Goal: Task Accomplishment & Management: Use online tool/utility

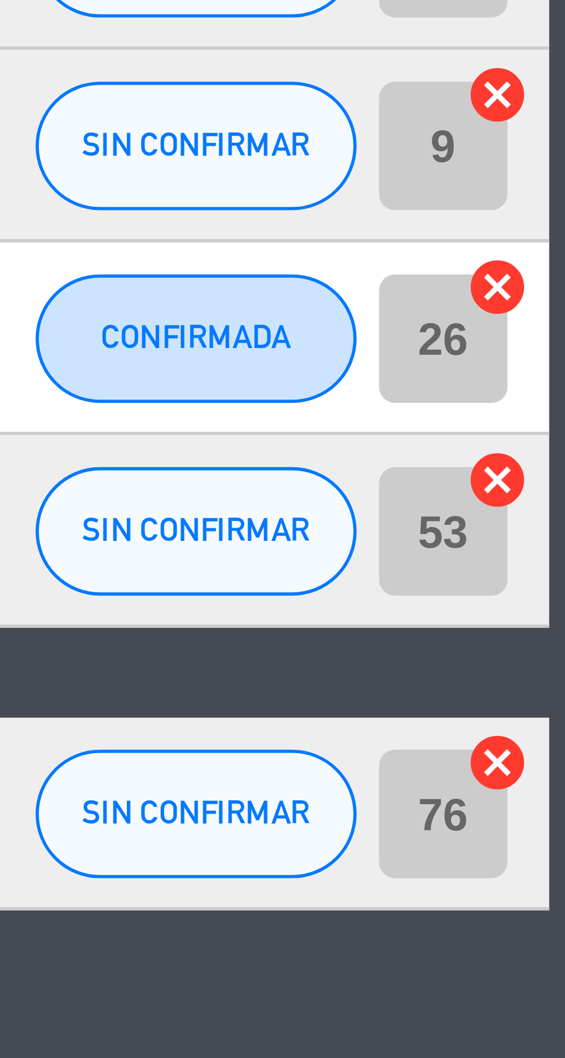
click at [555, 552] on icon "cancel" at bounding box center [553, 554] width 11 height 11
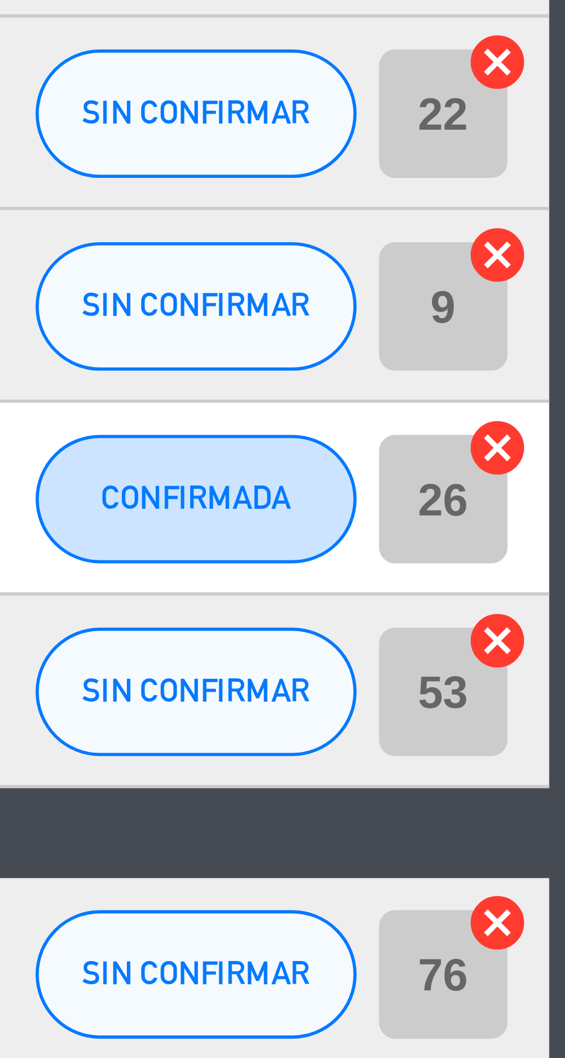
click at [556, 506] on icon "cancel" at bounding box center [553, 505] width 11 height 11
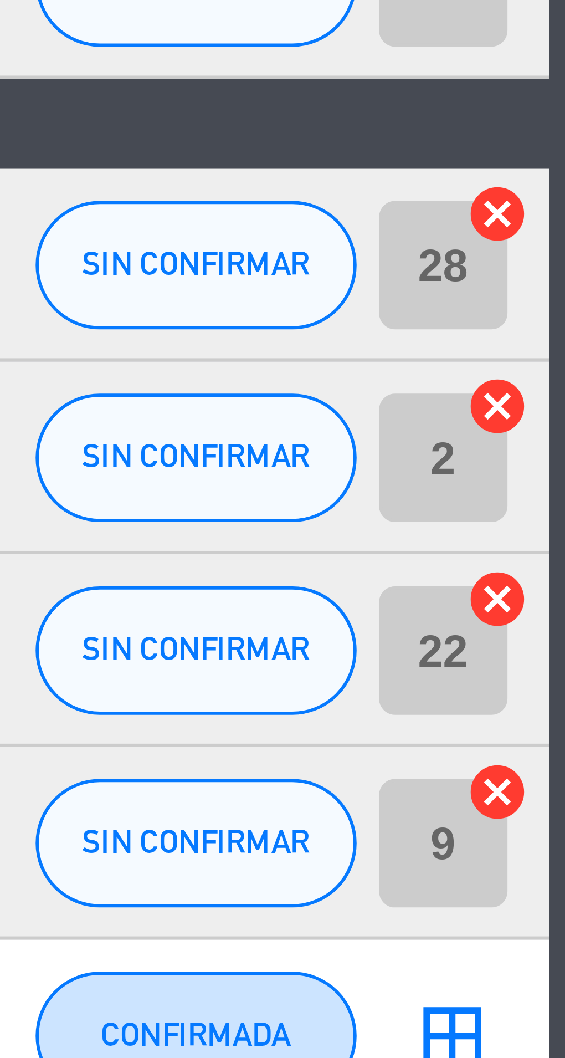
click at [555, 405] on icon "cancel" at bounding box center [553, 405] width 11 height 11
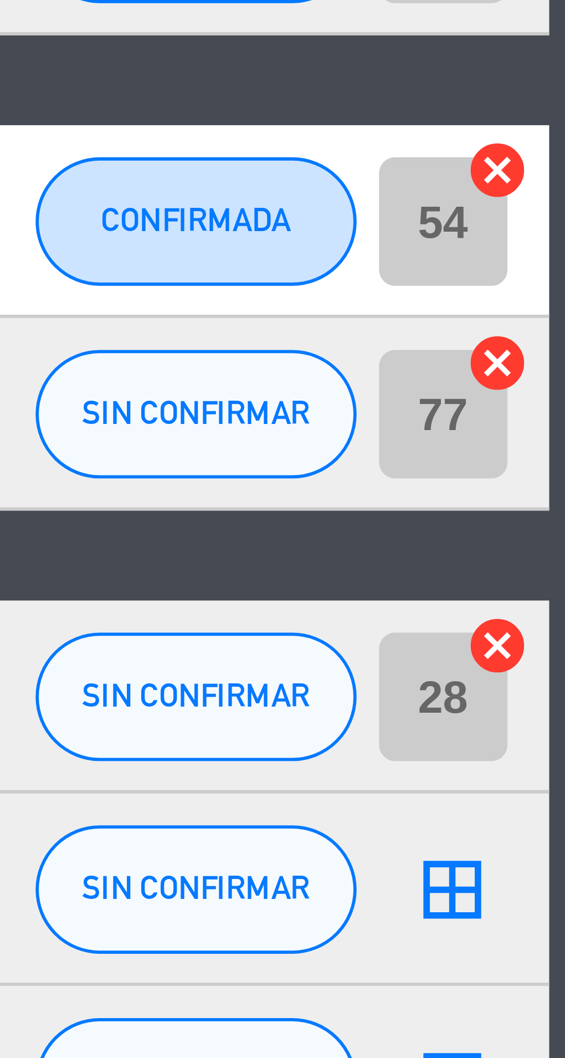
click at [555, 336] on icon "cancel" at bounding box center [553, 339] width 11 height 11
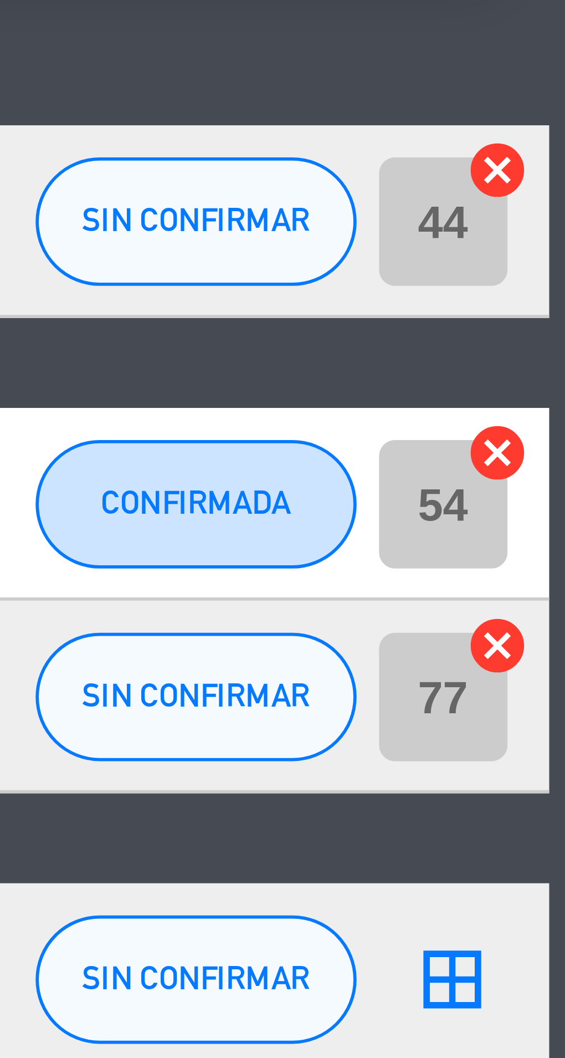
click at [555, 258] on icon "cancel" at bounding box center [553, 257] width 11 height 11
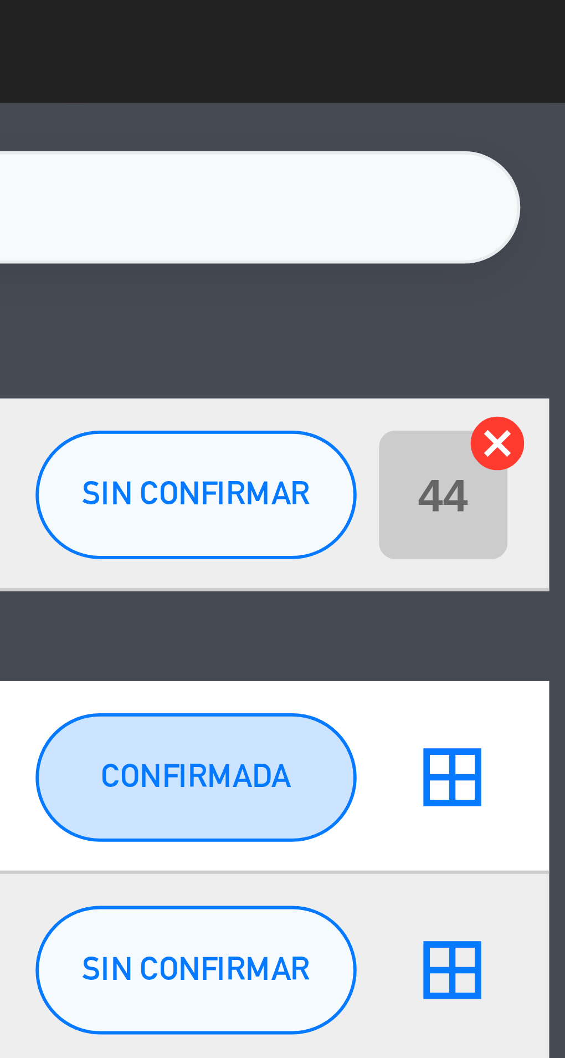
click at [554, 210] on icon "cancel" at bounding box center [553, 208] width 11 height 11
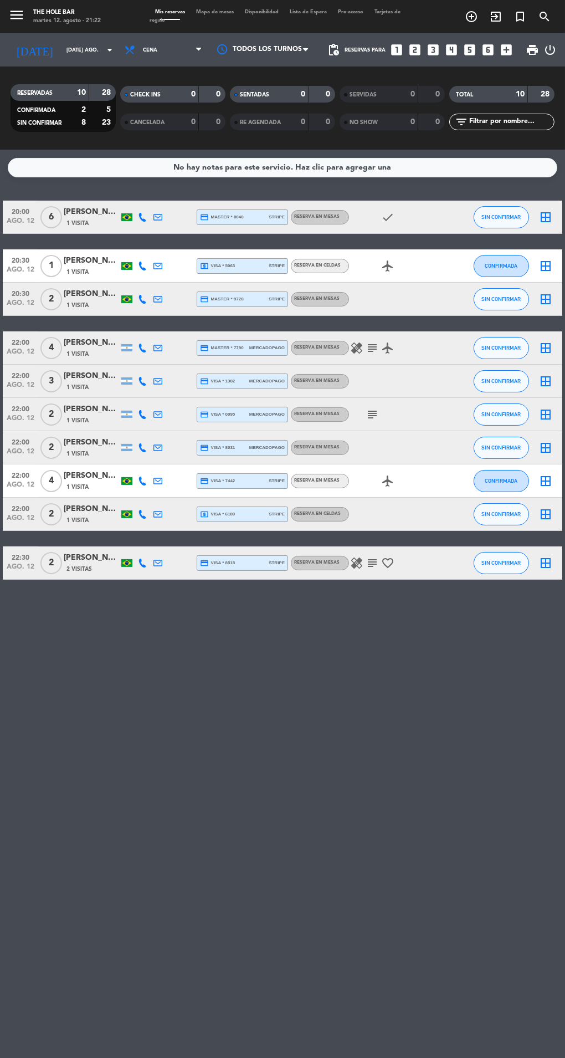
click at [214, 12] on span "Mapa de mesas" at bounding box center [215, 11] width 49 height 5
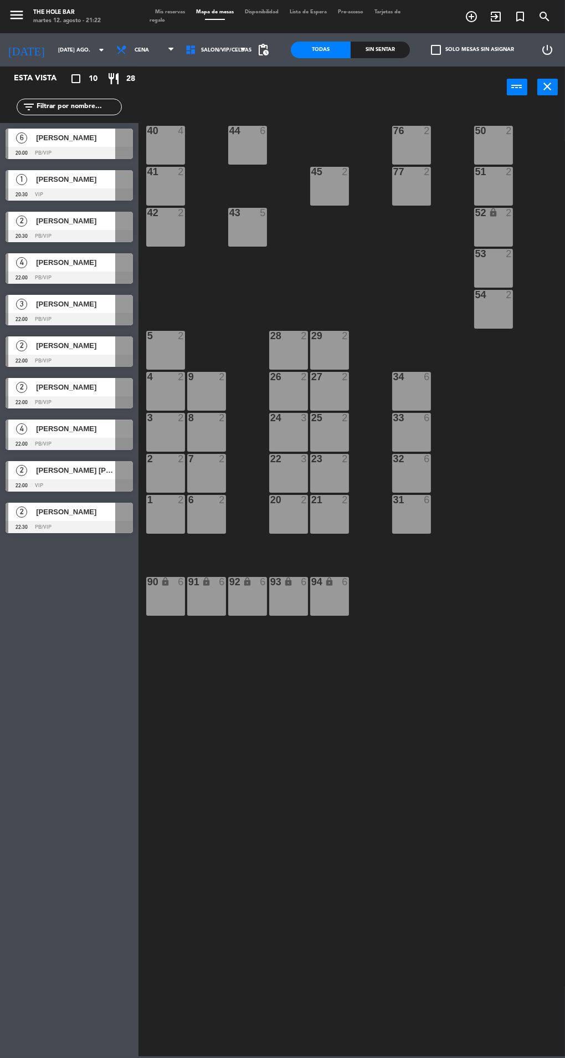
click at [372, 57] on div "Sin sentar" at bounding box center [381, 50] width 60 height 17
click at [51, 137] on span "[PERSON_NAME]" at bounding box center [75, 138] width 79 height 12
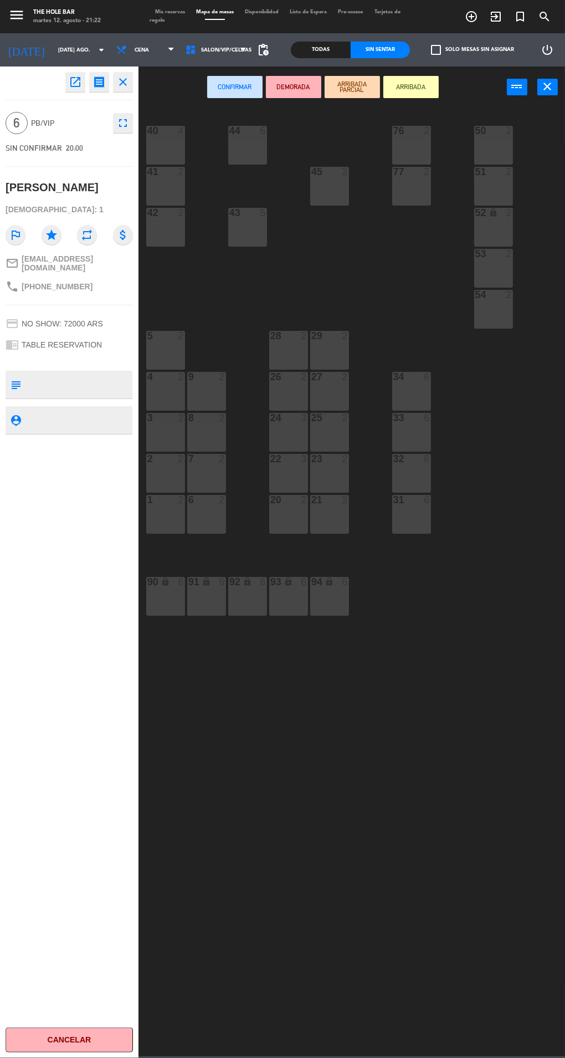
click at [409, 373] on div at bounding box center [411, 377] width 18 height 10
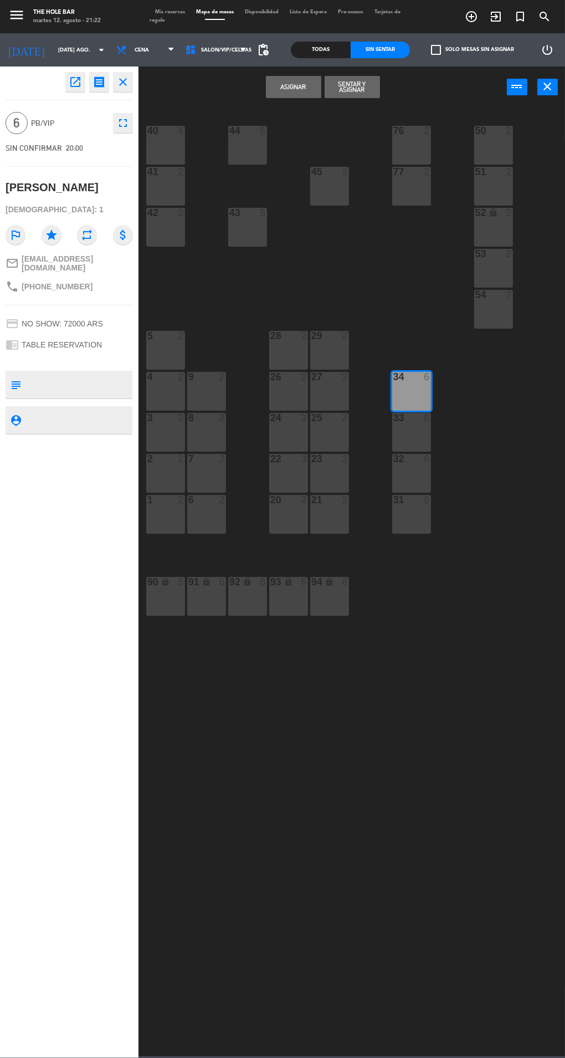
click at [351, 94] on button "Sentar y Asignar" at bounding box center [352, 87] width 55 height 22
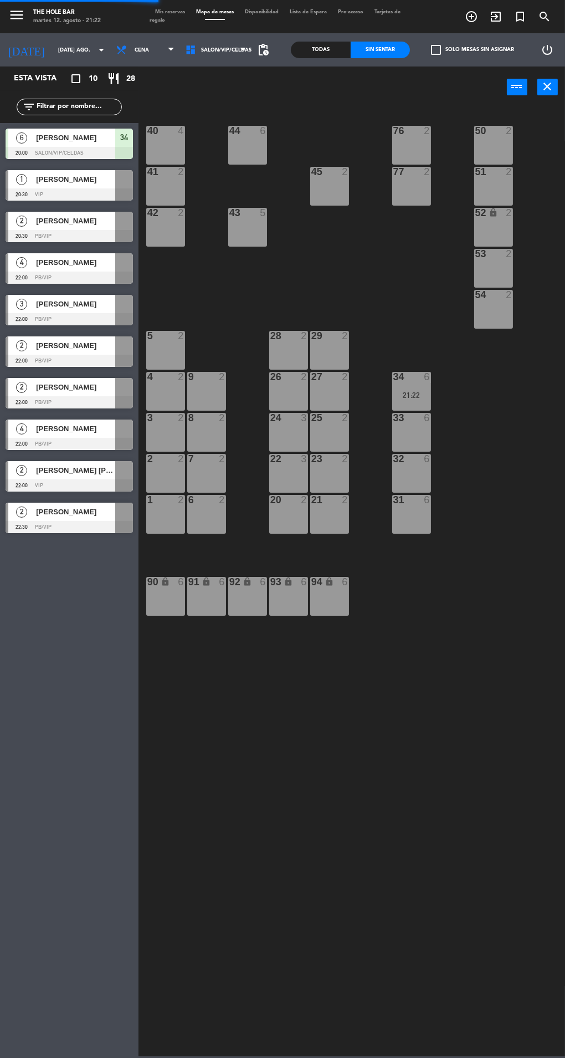
click at [35, 181] on div "[PERSON_NAME]" at bounding box center [75, 179] width 80 height 18
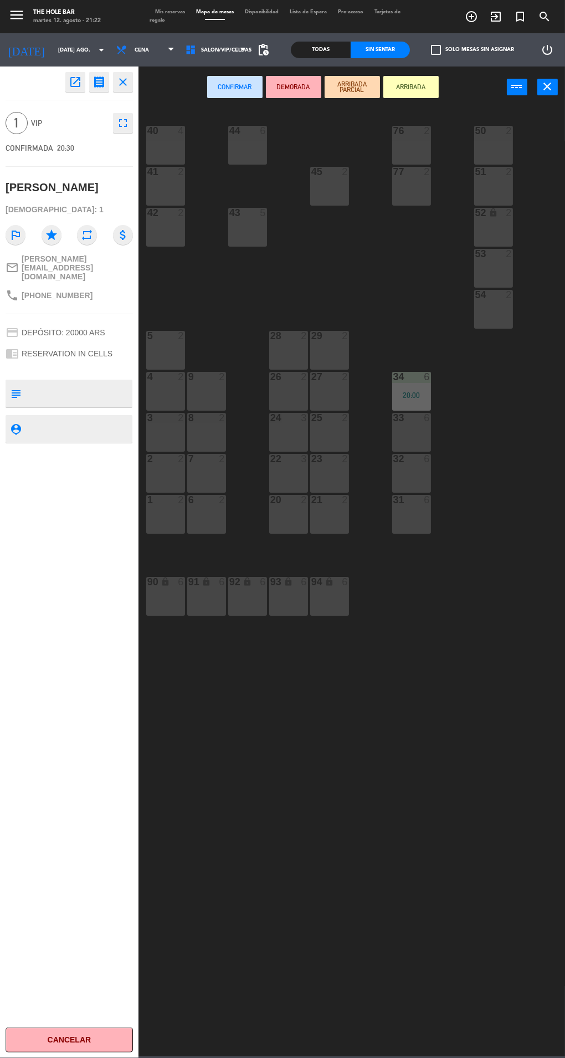
click at [494, 141] on div "50 2" at bounding box center [493, 145] width 39 height 39
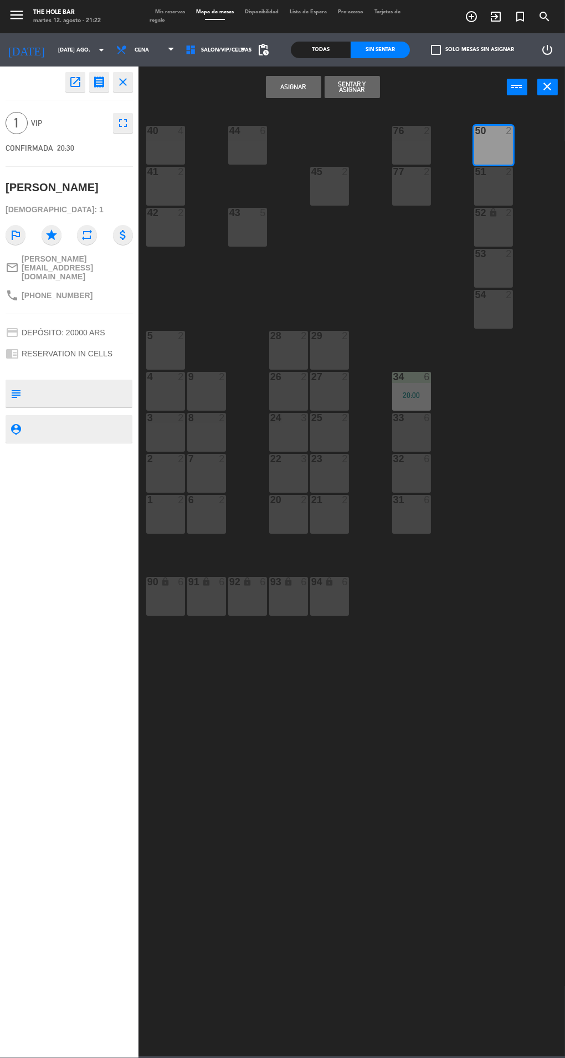
click at [344, 88] on button "Sentar y Asignar" at bounding box center [352, 87] width 55 height 22
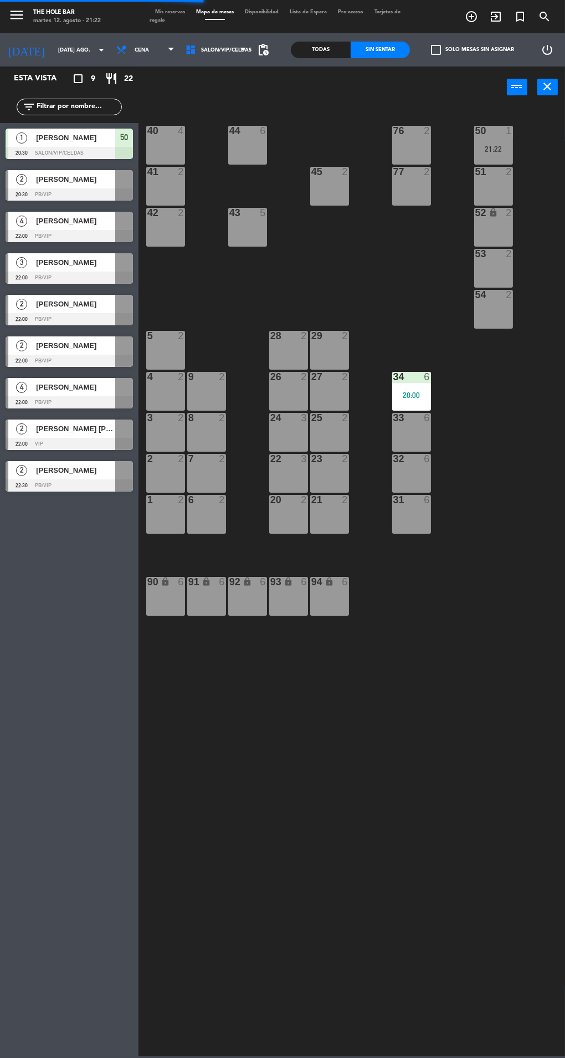
click at [43, 181] on span "[PERSON_NAME]" at bounding box center [75, 179] width 79 height 12
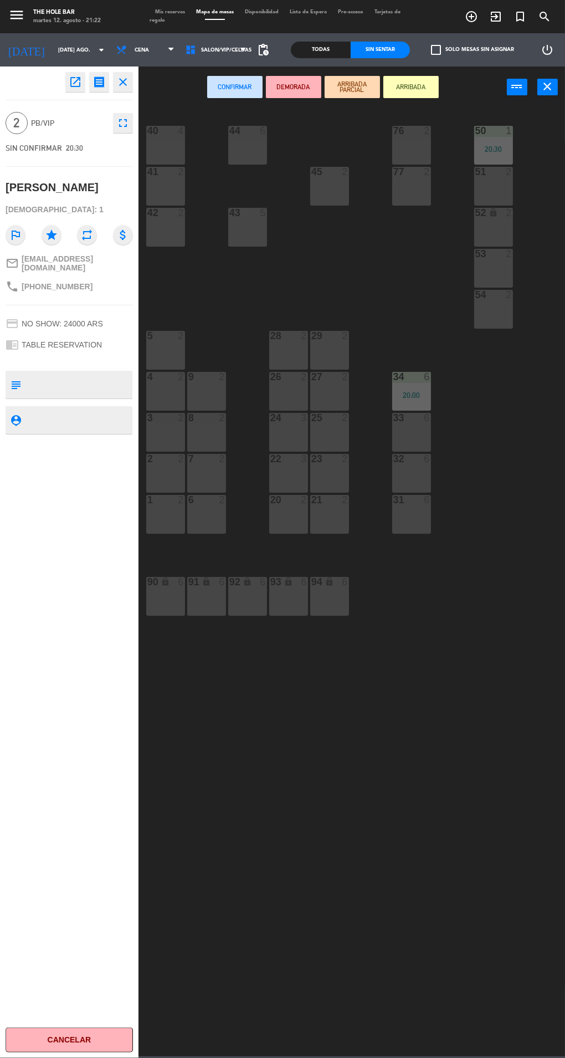
click at [156, 336] on div at bounding box center [165, 336] width 18 height 10
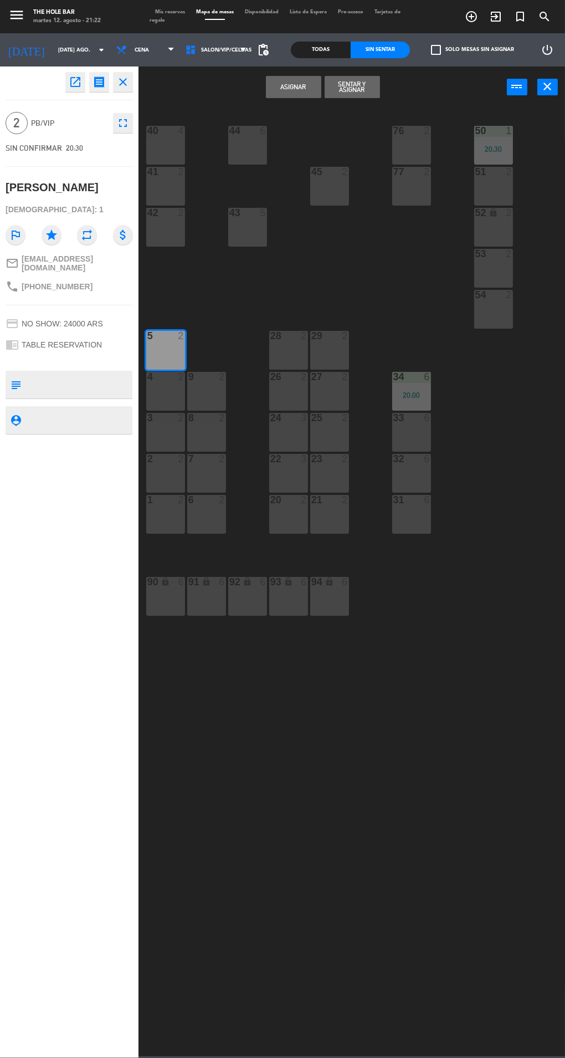
click at [353, 83] on button "Sentar y Asignar" at bounding box center [352, 87] width 55 height 22
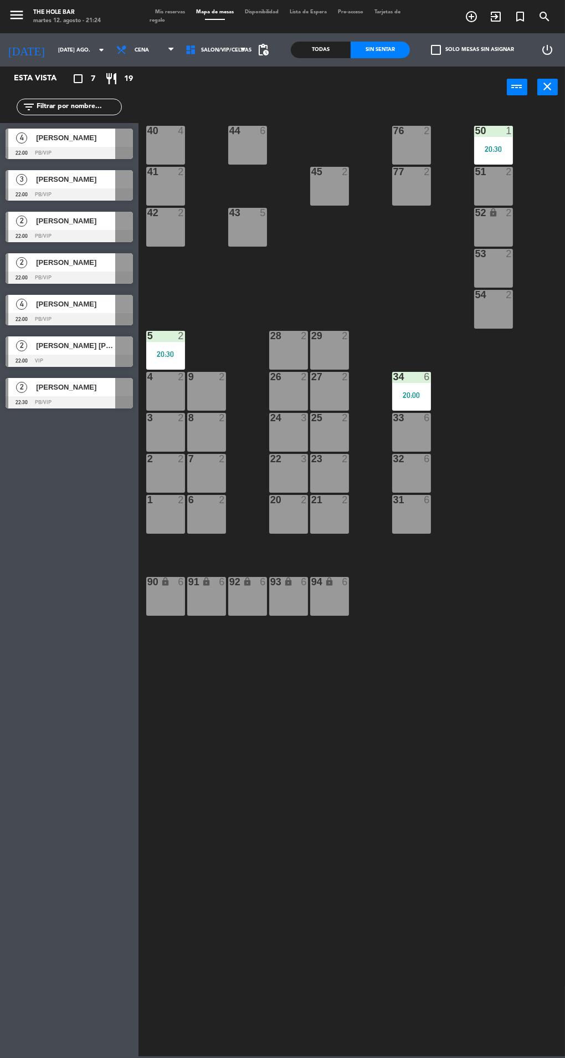
click at [156, 12] on span "Mis reservas" at bounding box center [170, 11] width 41 height 5
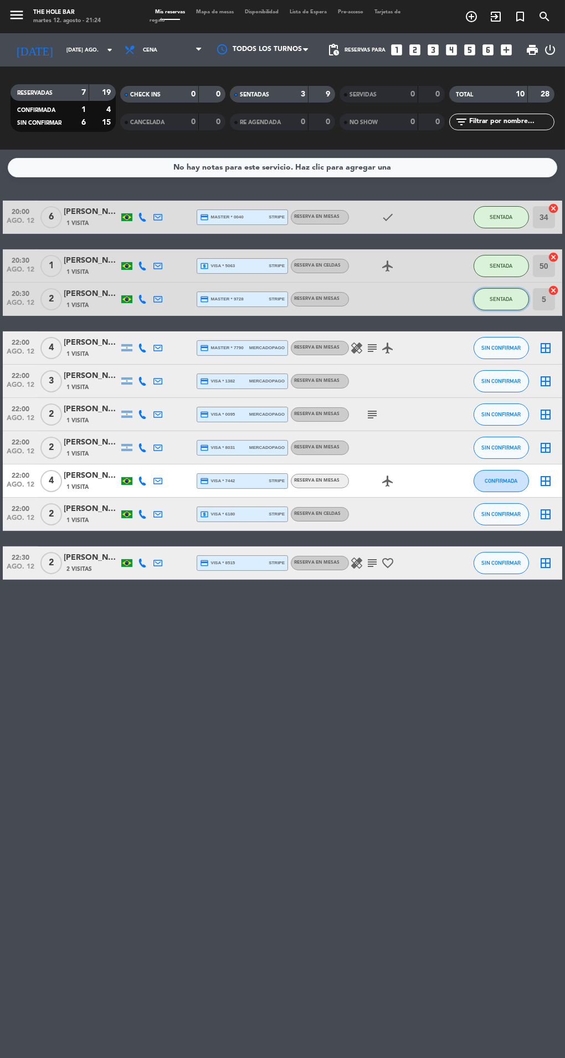
click at [512, 303] on button "SENTADA" at bounding box center [501, 299] width 55 height 22
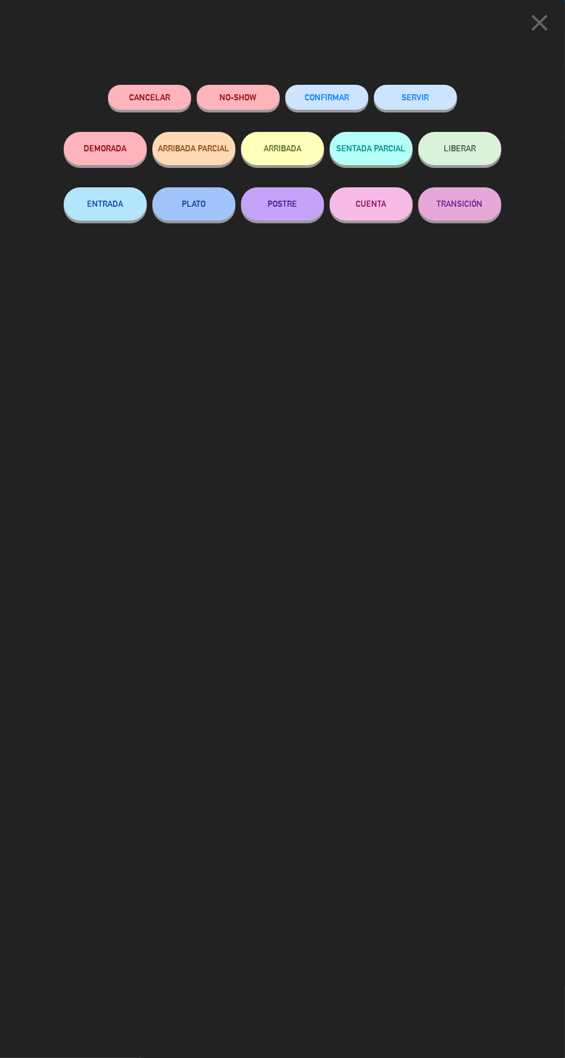
click at [438, 103] on button "SERVIR" at bounding box center [415, 97] width 83 height 25
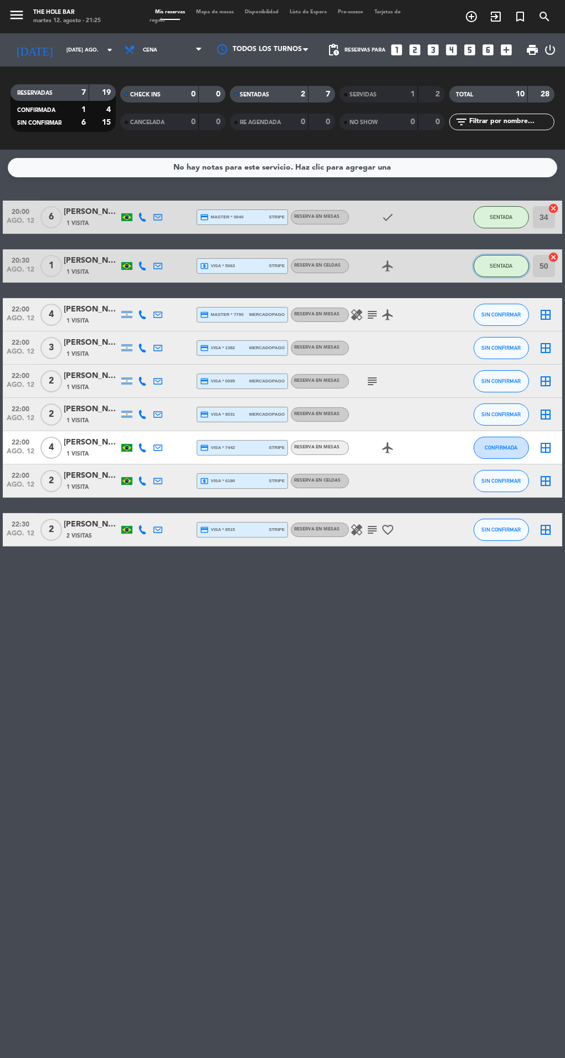
click at [509, 271] on button "SENTADA" at bounding box center [501, 266] width 55 height 22
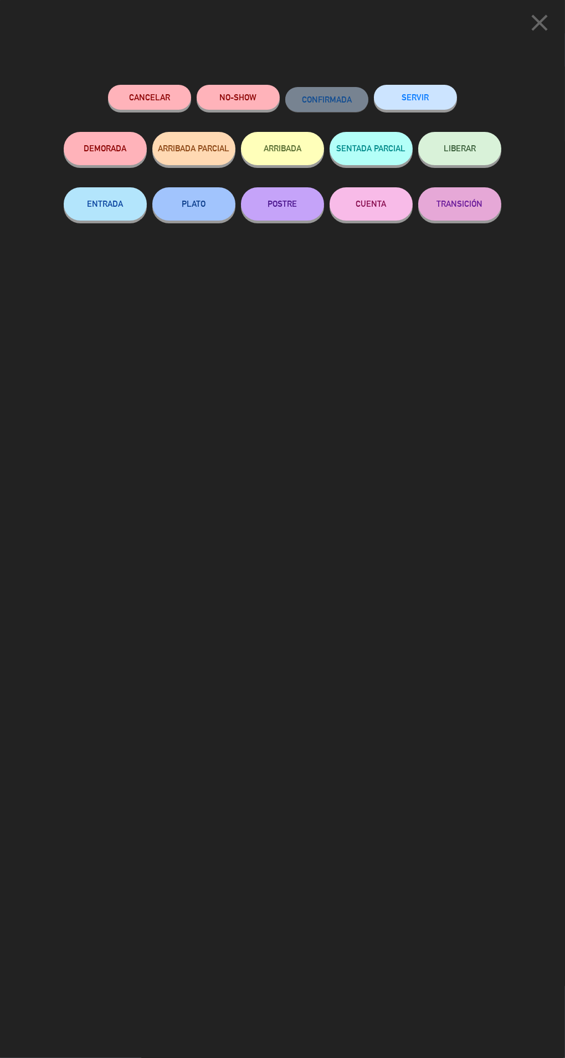
click at [431, 107] on button "SERVIR" at bounding box center [415, 97] width 83 height 25
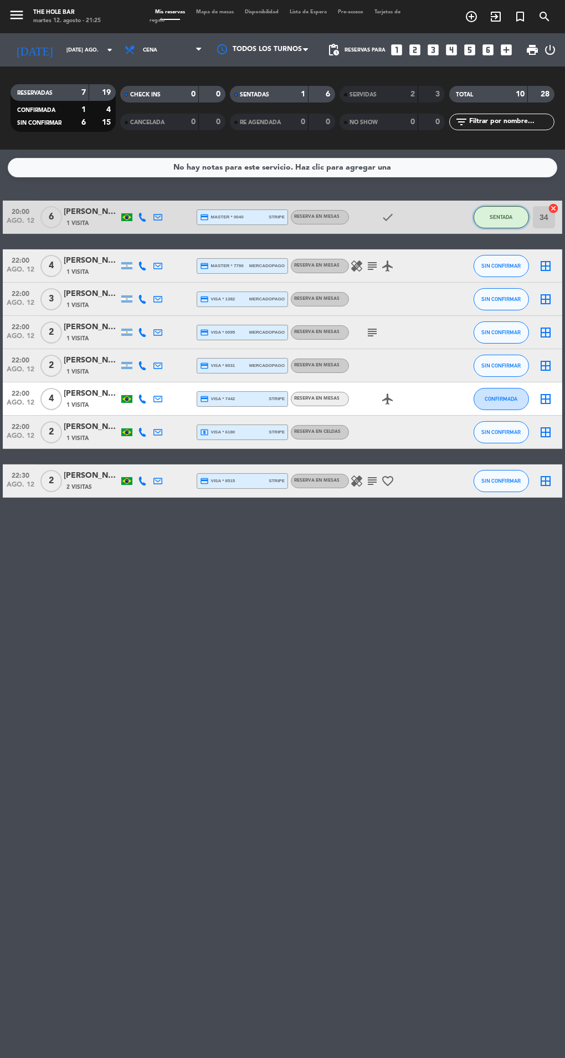
click at [506, 214] on span "SENTADA" at bounding box center [501, 217] width 23 height 6
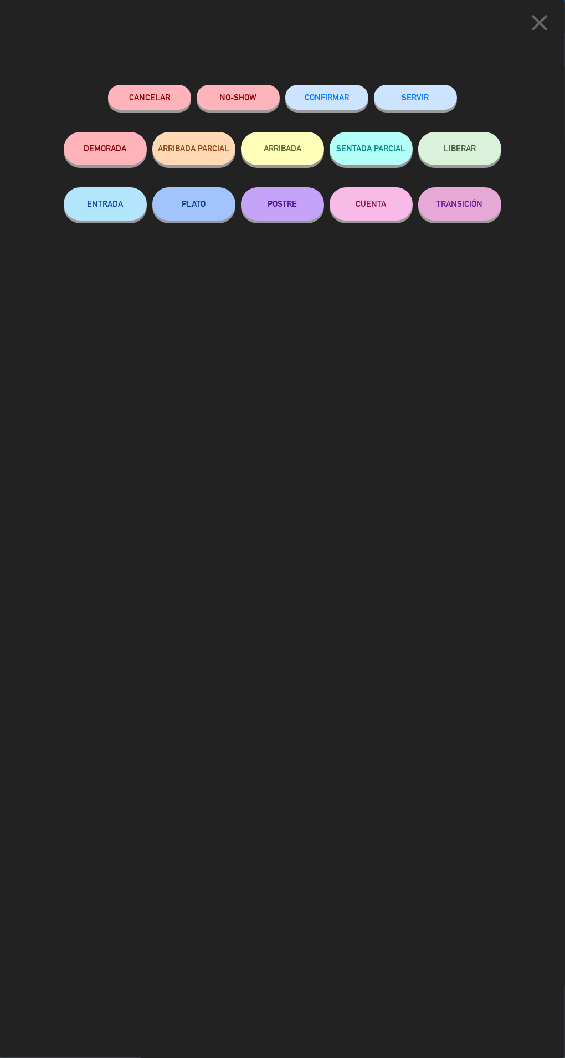
click at [428, 93] on button "SERVIR" at bounding box center [415, 97] width 83 height 25
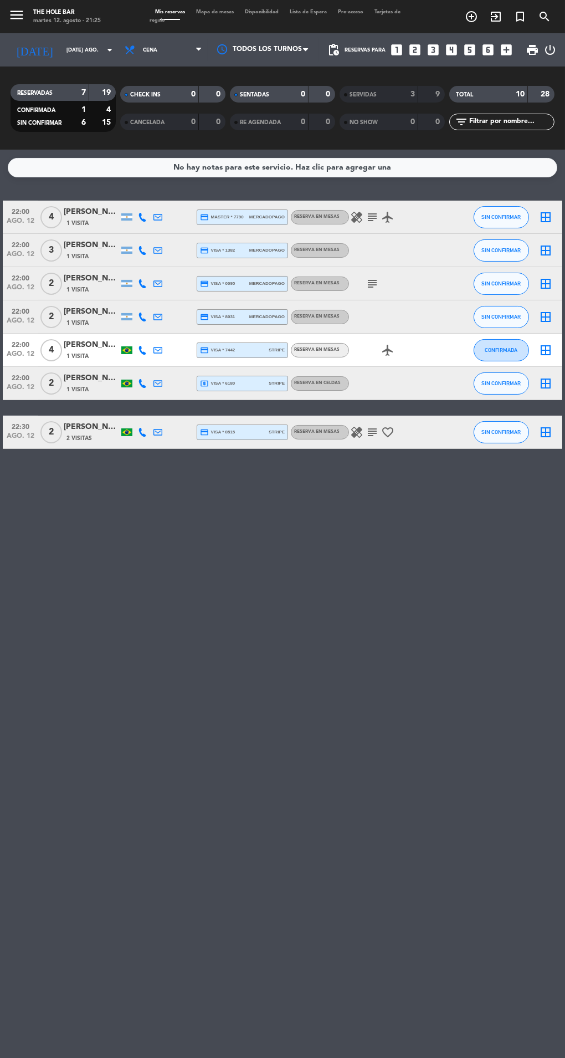
click at [209, 12] on span "Mapa de mesas" at bounding box center [215, 11] width 49 height 5
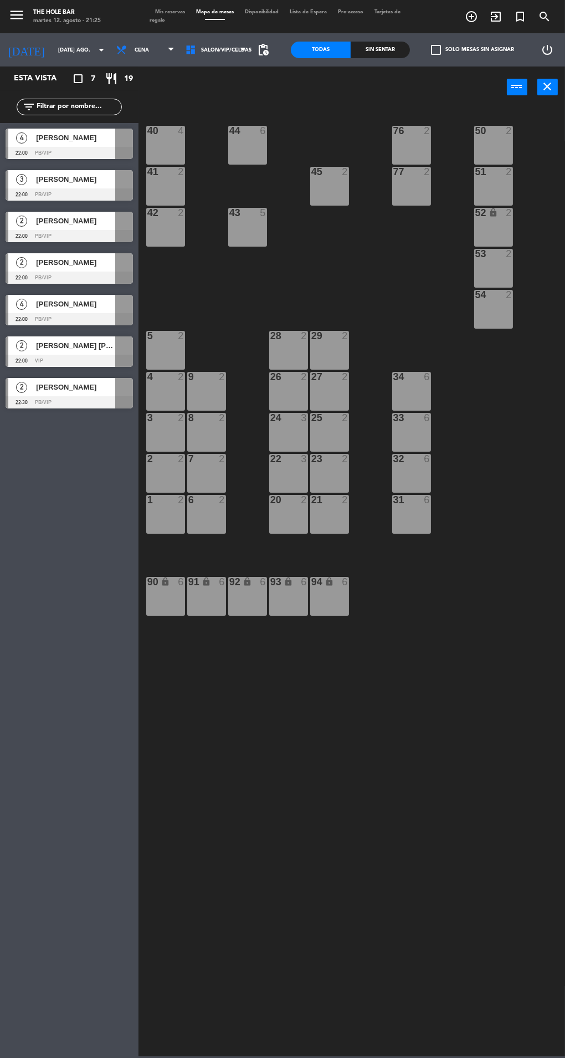
click at [330, 341] on div "29 2" at bounding box center [329, 336] width 39 height 11
click at [275, 95] on button "WALK IN" at bounding box center [264, 87] width 55 height 22
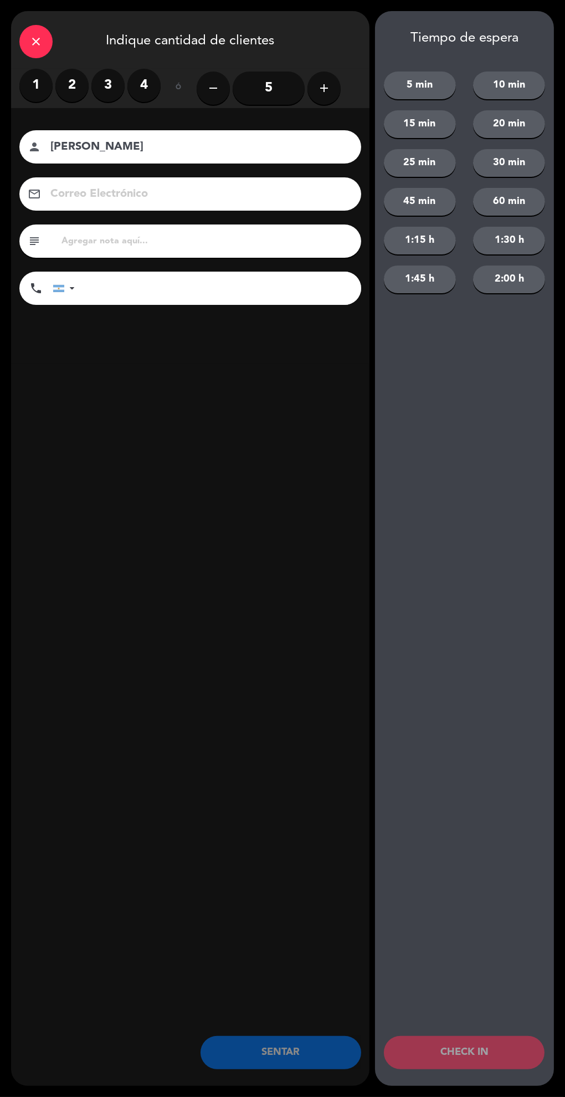
type input "[PERSON_NAME]"
click at [71, 86] on label "2" at bounding box center [71, 85] width 33 height 33
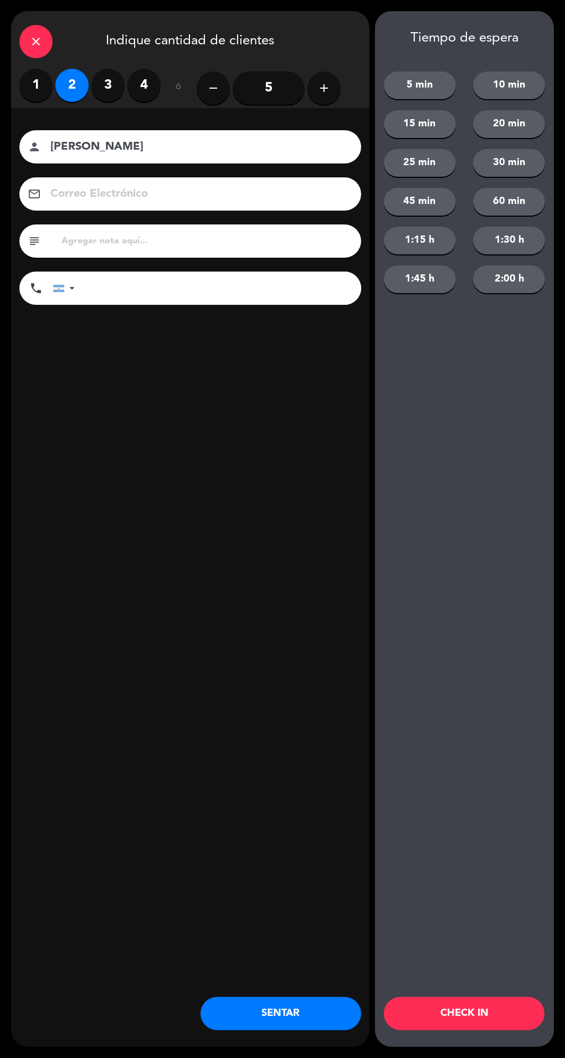
click at [294, 1026] on button "SENTAR" at bounding box center [281, 1013] width 161 height 33
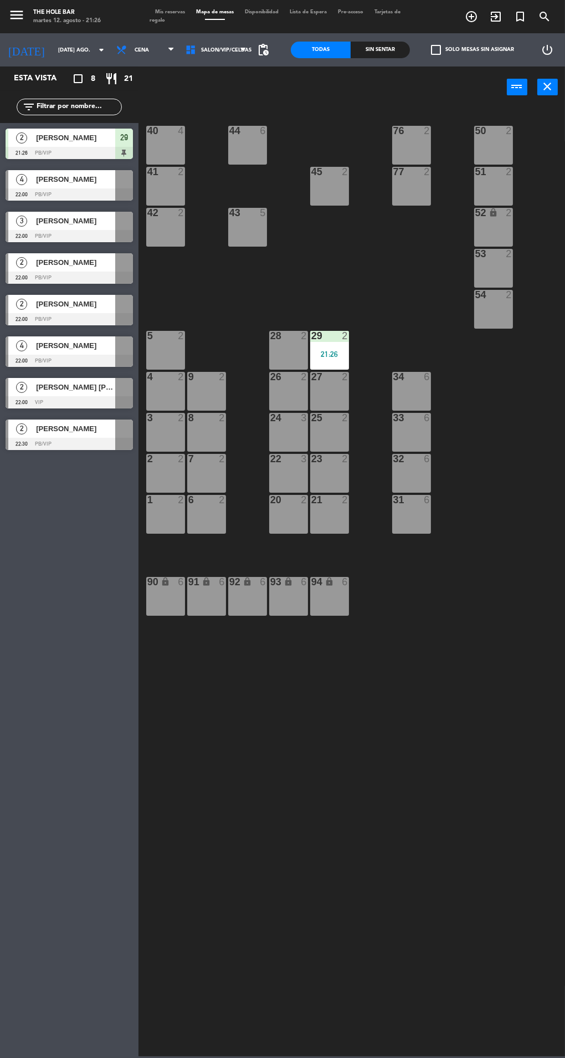
click at [224, 439] on div "8 2" at bounding box center [206, 432] width 39 height 39
click at [263, 86] on button "WALK IN" at bounding box center [264, 87] width 55 height 22
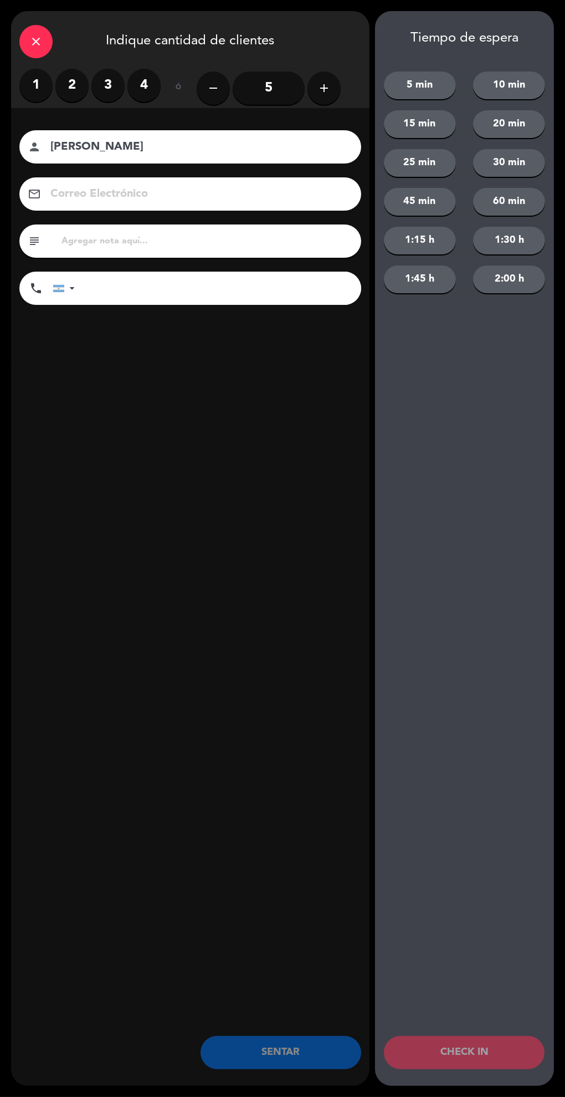
type input "[PERSON_NAME]"
click at [57, 88] on label "2" at bounding box center [71, 85] width 33 height 33
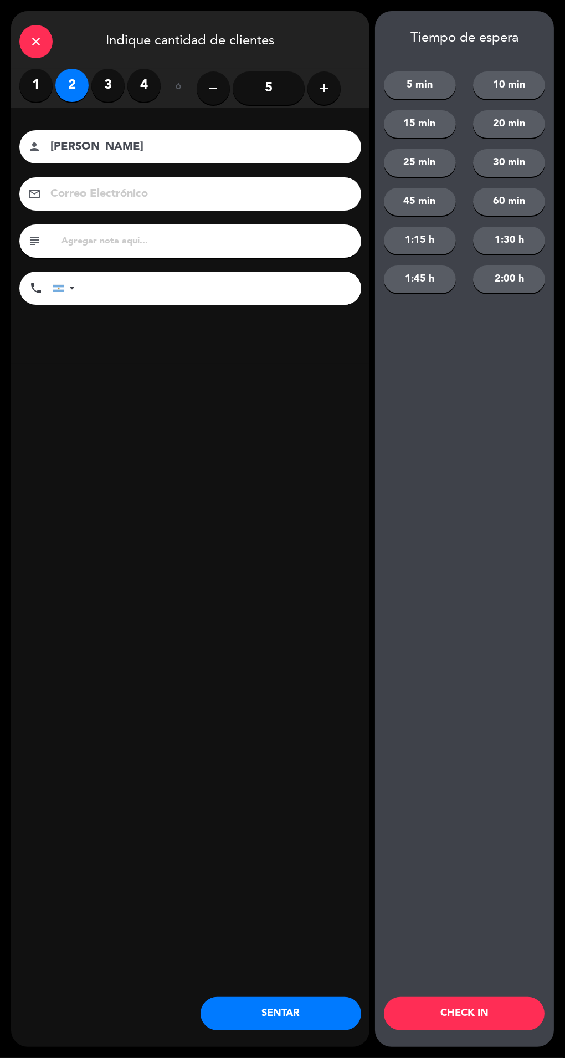
click at [263, 1021] on button "SENTAR" at bounding box center [281, 1013] width 161 height 33
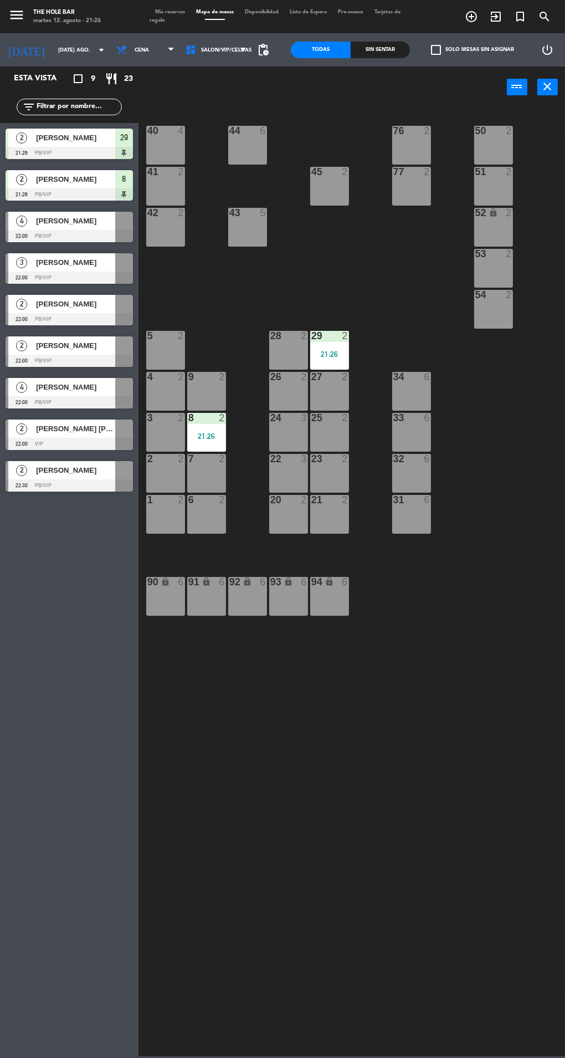
click at [407, 526] on div "31 6" at bounding box center [411, 514] width 39 height 39
click at [248, 93] on button "WALK IN" at bounding box center [264, 87] width 55 height 22
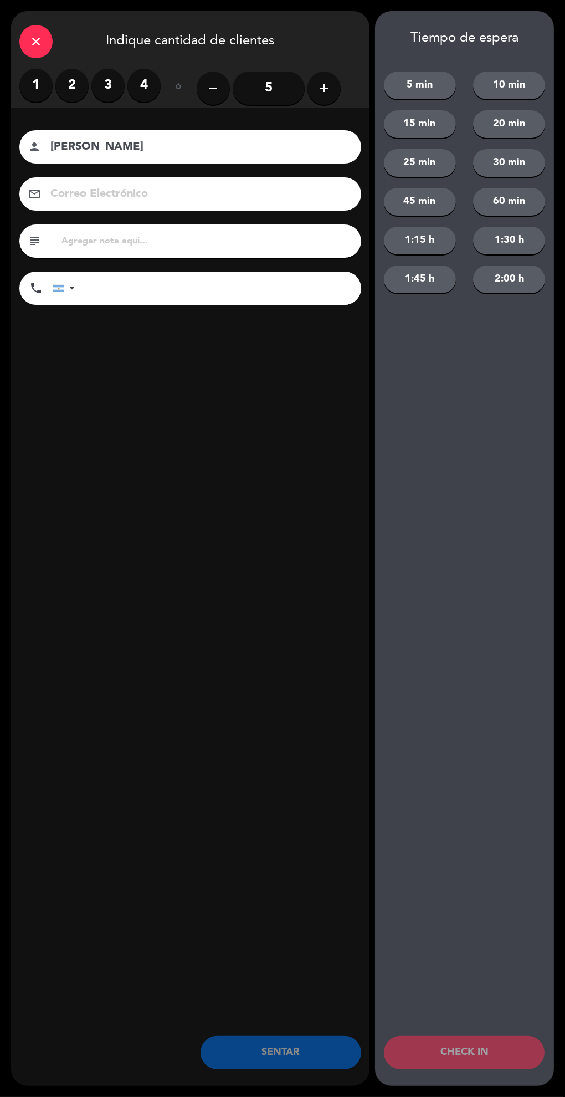
type input "[PERSON_NAME]"
click at [322, 88] on icon "add" at bounding box center [323, 87] width 13 height 13
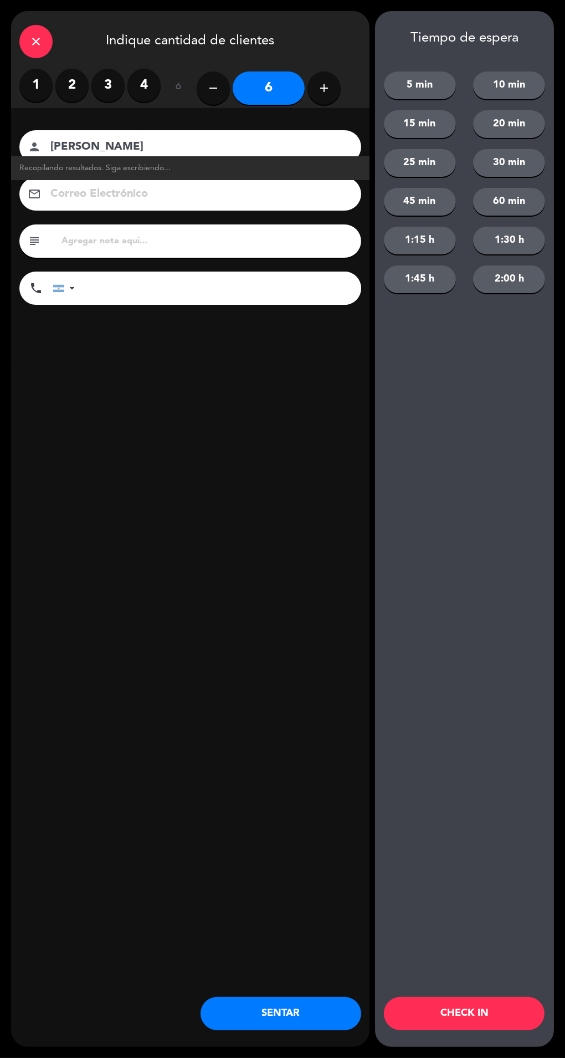
click at [245, 84] on input "6" at bounding box center [269, 87] width 72 height 33
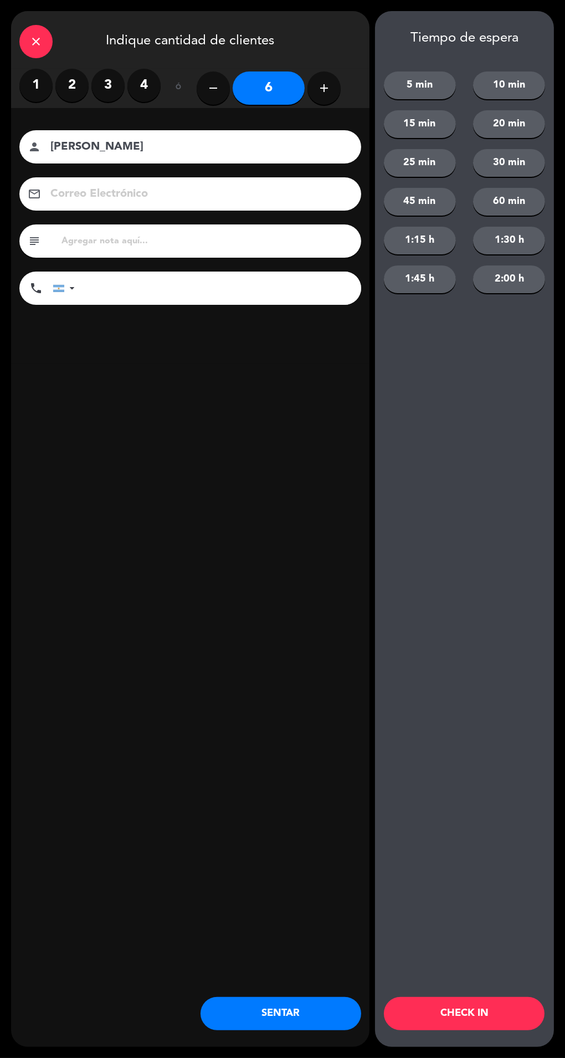
click at [308, 1026] on button "SENTAR" at bounding box center [281, 1013] width 161 height 33
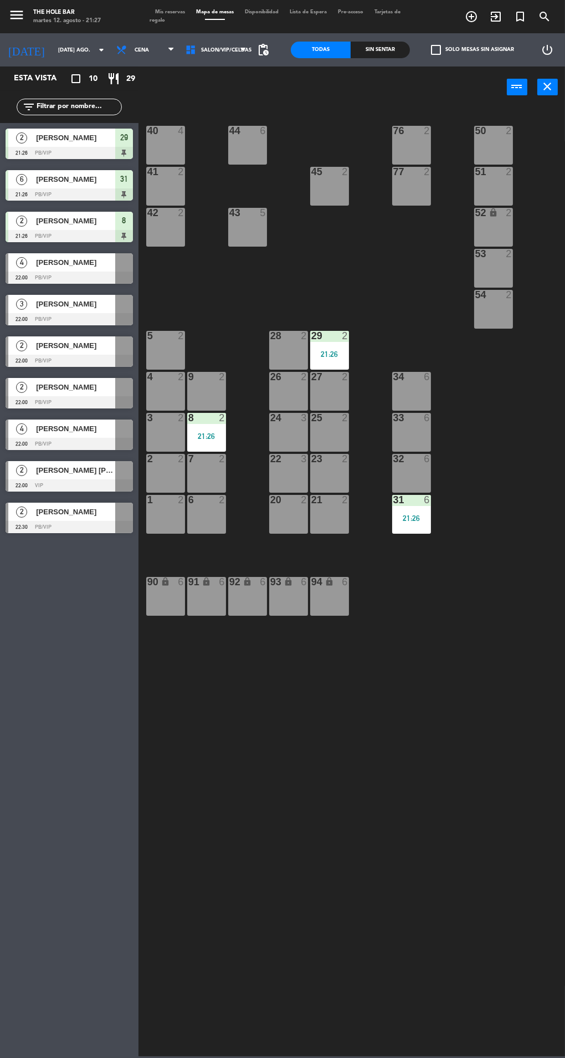
click at [178, 94] on div "power_input close" at bounding box center [323, 87] width 368 height 42
click at [157, 20] on span "Tarjetas de regalo" at bounding box center [275, 15] width 251 height 13
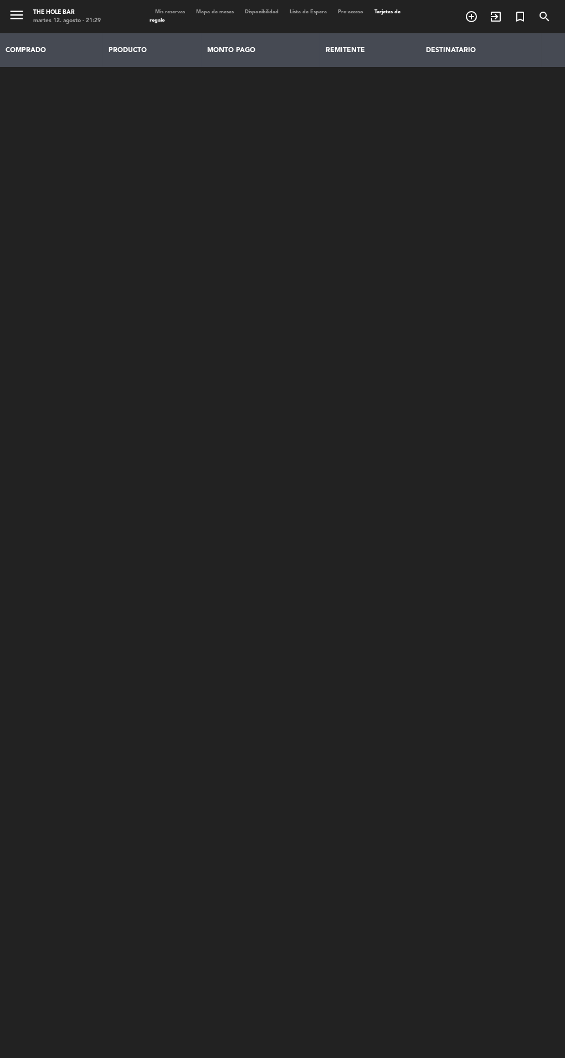
click at [168, 12] on span "Mis reservas" at bounding box center [170, 11] width 41 height 5
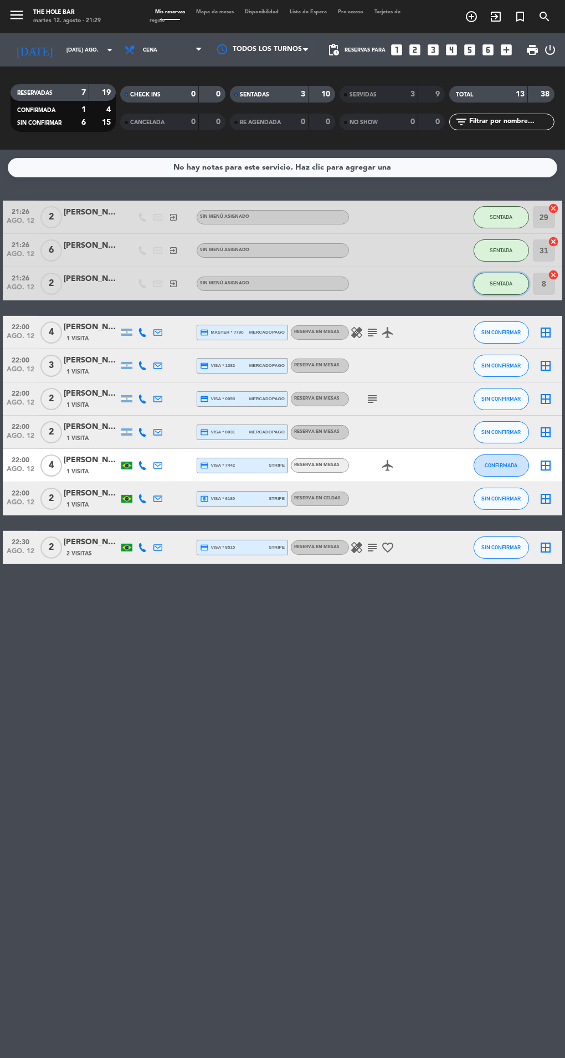
click at [483, 289] on button "SENTADA" at bounding box center [501, 284] width 55 height 22
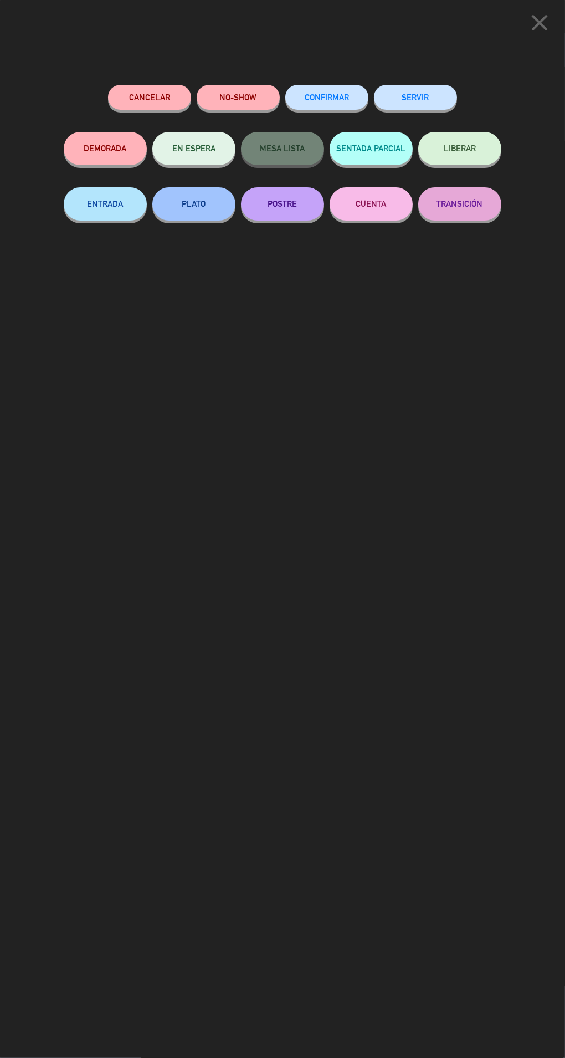
click at [425, 96] on button "SERVIR" at bounding box center [415, 97] width 83 height 25
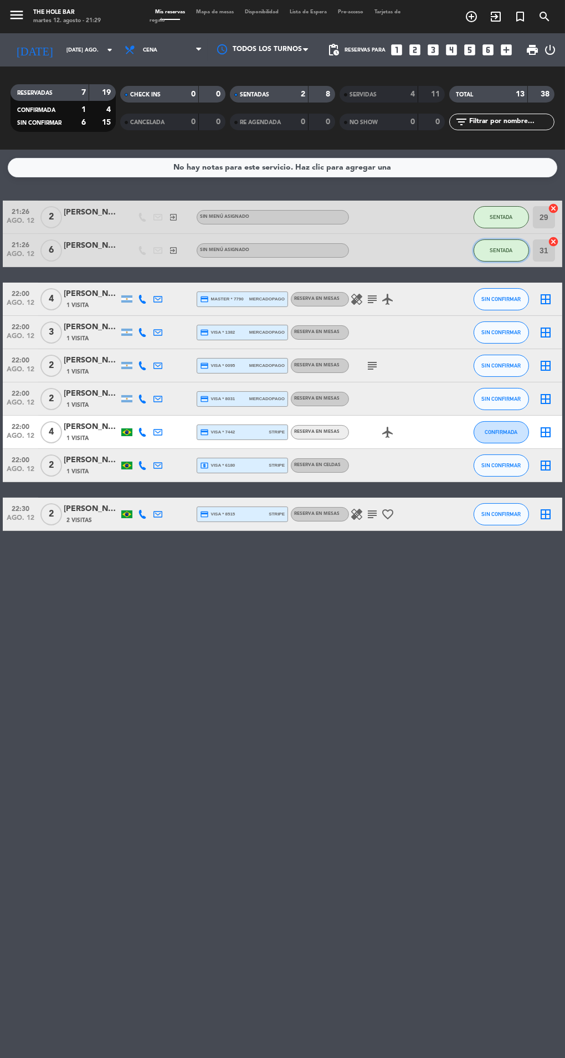
click at [501, 249] on span "SENTADA" at bounding box center [501, 250] width 23 height 6
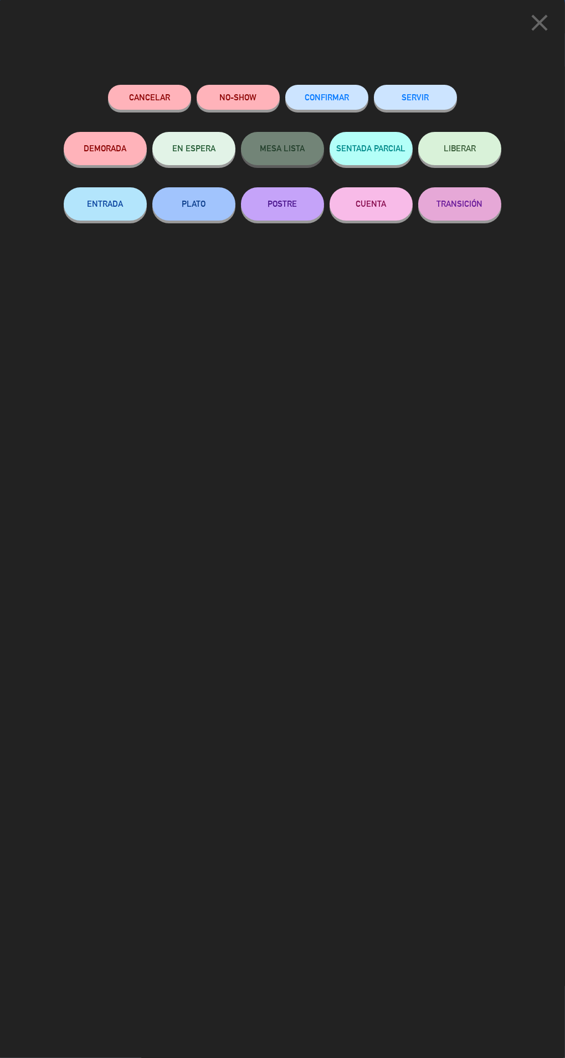
click at [428, 97] on button "SERVIR" at bounding box center [415, 97] width 83 height 25
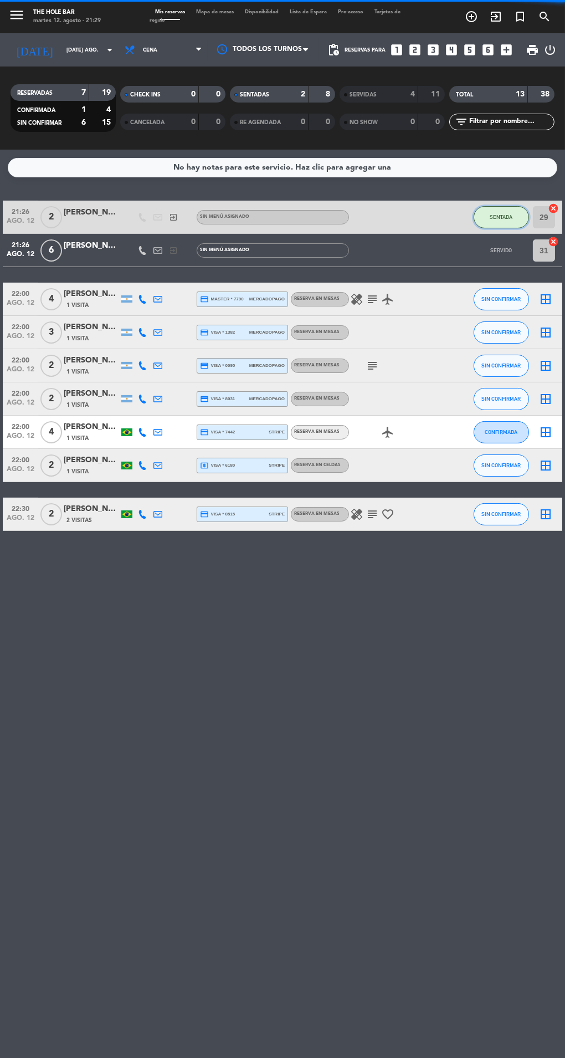
click at [485, 213] on button "SENTADA" at bounding box center [501, 217] width 55 height 22
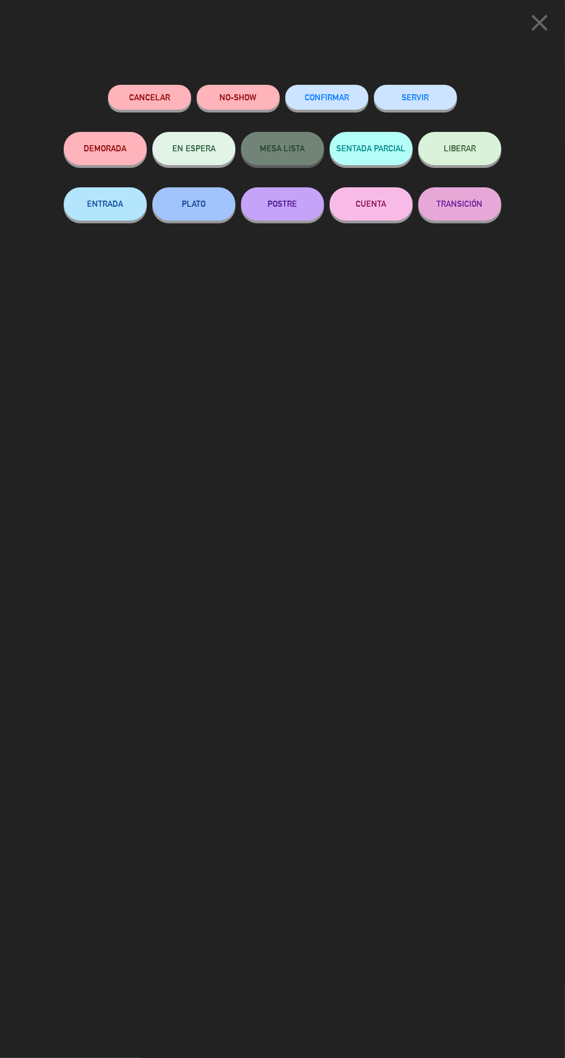
click at [414, 96] on button "SERVIR" at bounding box center [415, 97] width 83 height 25
